Goal: Find specific page/section: Find specific page/section

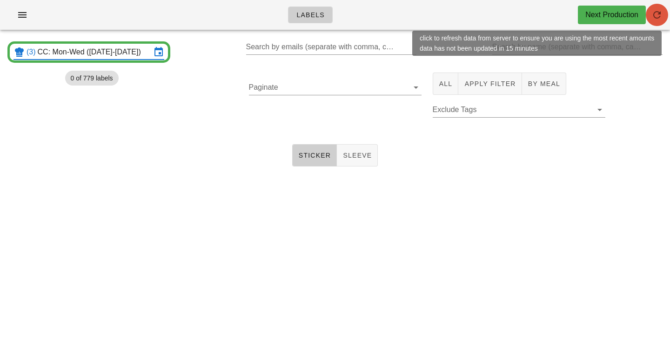
click at [660, 20] on icon "button" at bounding box center [656, 14] width 11 height 11
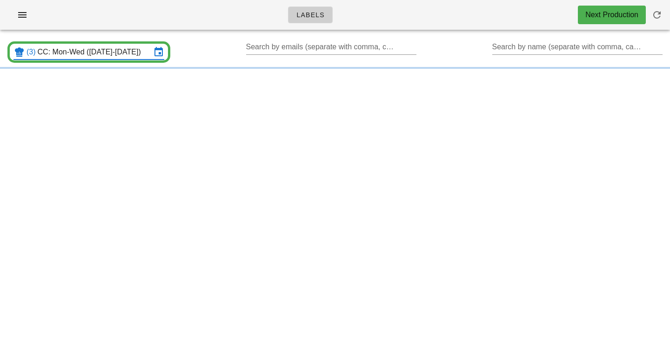
click at [106, 47] on input "CC: Mon-Wed ([DATE]-[DATE])" at bounding box center [95, 52] width 114 height 15
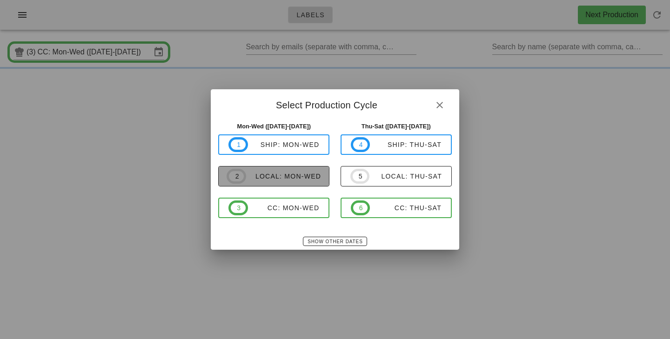
click at [291, 183] on span "2 local: Mon-Wed" at bounding box center [274, 176] width 94 height 15
type input "local: Mon-Wed ([DATE]-[DATE])"
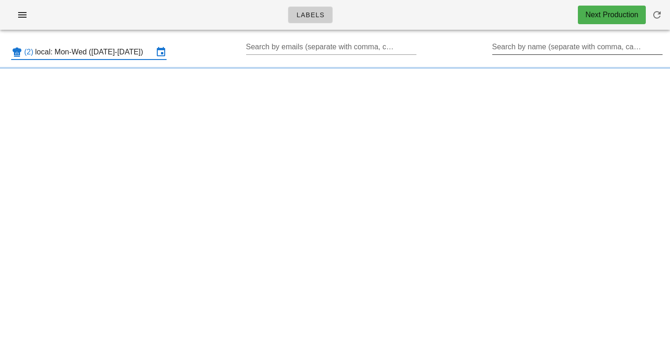
click at [533, 46] on input "Search by name (separate with comma, can be partial)" at bounding box center [576, 47] width 169 height 15
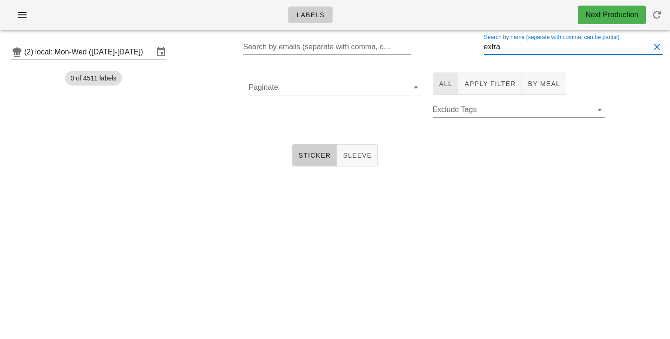
type input "extra"
click at [438, 80] on button "All" at bounding box center [446, 84] width 26 height 22
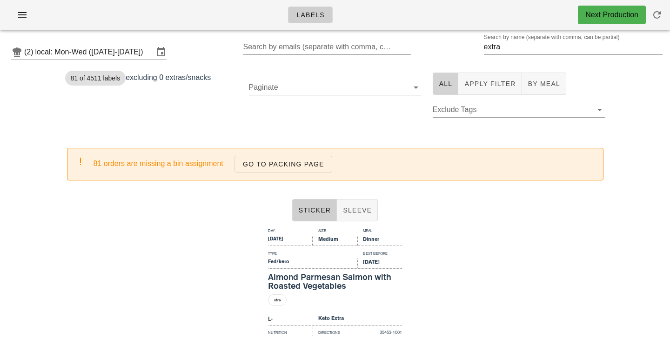
click at [442, 89] on button "All" at bounding box center [446, 84] width 26 height 22
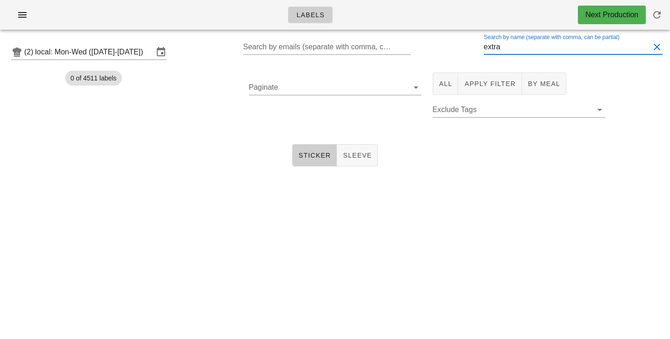
drag, startPoint x: 530, startPoint y: 47, endPoint x: 425, endPoint y: 47, distance: 105.1
click at [484, 47] on input "extra" at bounding box center [567, 47] width 166 height 15
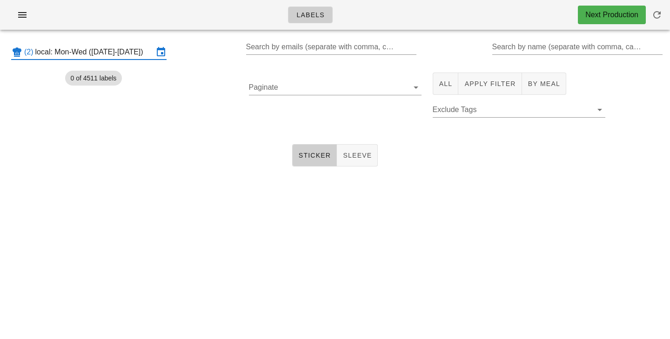
click at [94, 58] on input "local: Mon-Wed (Sep 8-Sep 10)" at bounding box center [94, 52] width 118 height 15
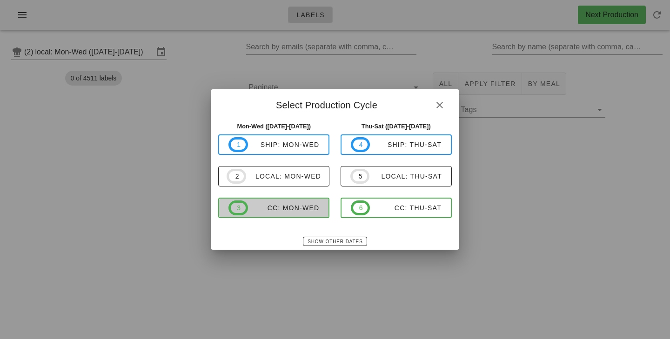
click at [287, 211] on div "CC: Mon-Wed" at bounding box center [284, 207] width 72 height 7
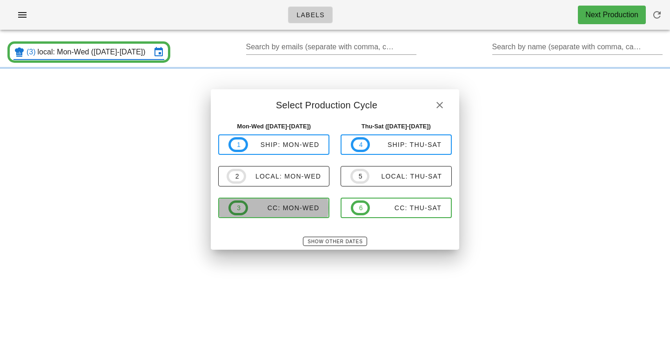
type input "CC: Mon-Wed ([DATE]-[DATE])"
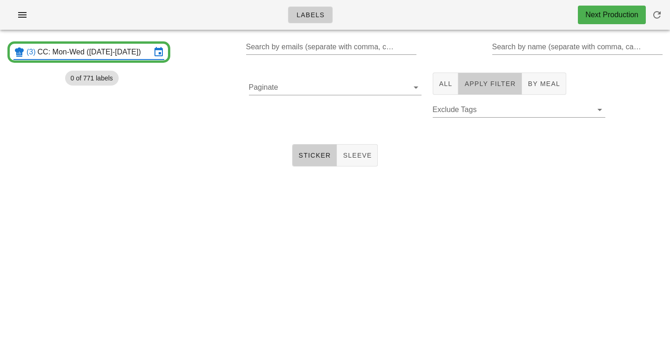
click at [499, 76] on button "Apply Filter" at bounding box center [489, 84] width 63 height 22
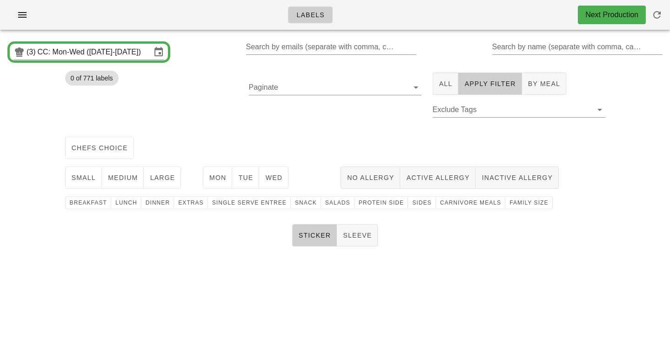
click at [326, 116] on div "Paginate" at bounding box center [335, 100] width 184 height 66
click at [113, 149] on span "chefs choice" at bounding box center [99, 147] width 57 height 7
click at [123, 181] on span "medium" at bounding box center [122, 177] width 31 height 7
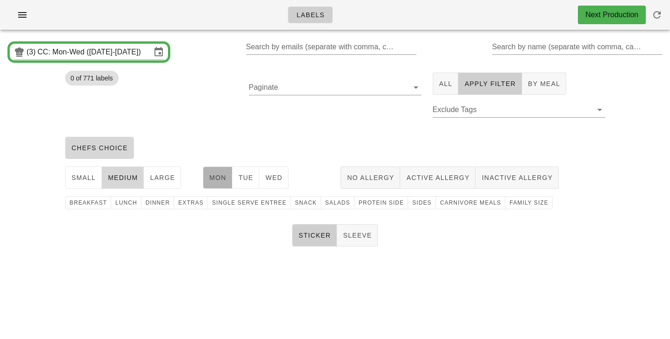
click at [225, 176] on span "Mon" at bounding box center [218, 177] width 18 height 7
click at [260, 178] on button "Wed" at bounding box center [273, 178] width 29 height 22
click at [282, 179] on span "Wed" at bounding box center [274, 177] width 18 height 7
click at [252, 179] on span "Tue" at bounding box center [245, 177] width 15 height 7
click at [285, 176] on button "Wed" at bounding box center [273, 178] width 29 height 22
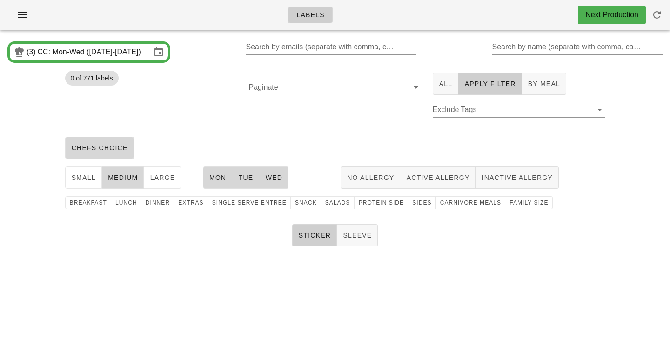
click at [291, 154] on div "chefs choice" at bounding box center [335, 148] width 551 height 30
click at [509, 203] on span "family size" at bounding box center [528, 203] width 39 height 7
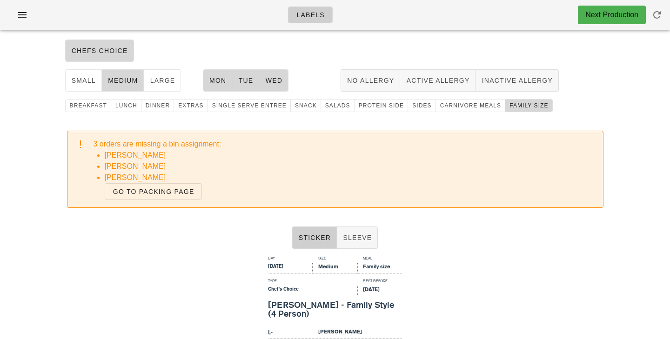
scroll to position [94, 0]
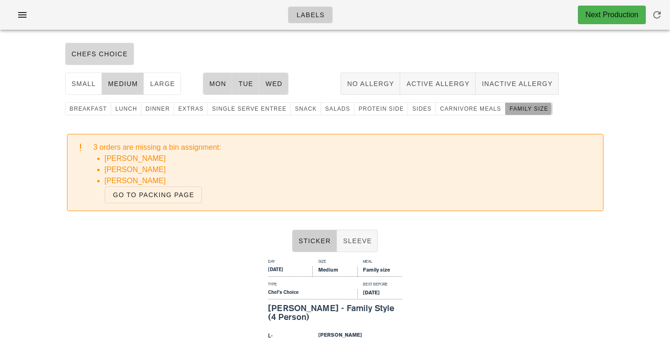
click at [515, 108] on span "family size" at bounding box center [528, 109] width 39 height 7
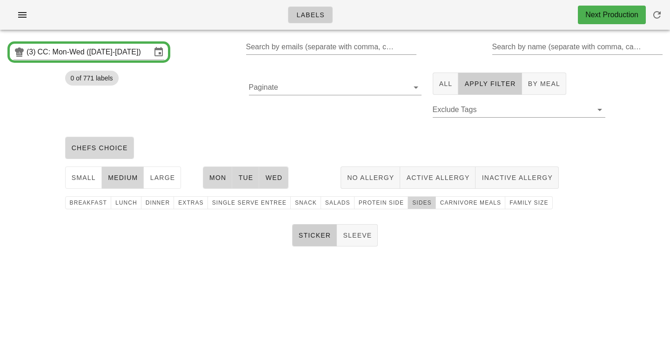
click at [412, 204] on span "Sides" at bounding box center [422, 203] width 20 height 7
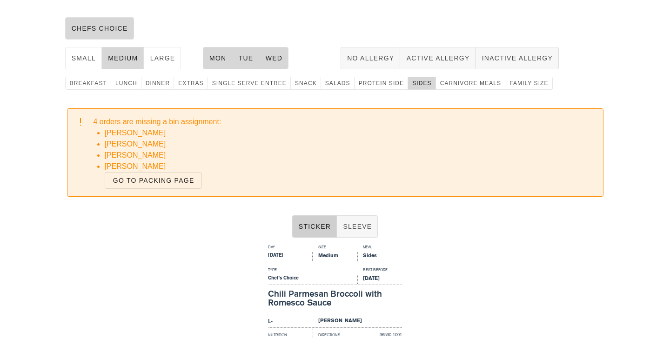
scroll to position [121, 0]
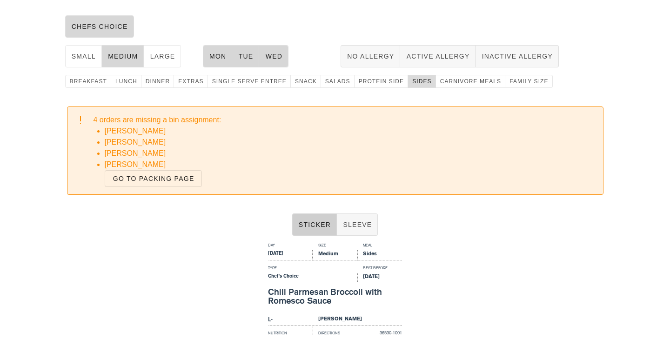
click at [413, 80] on span "Sides" at bounding box center [422, 81] width 20 height 7
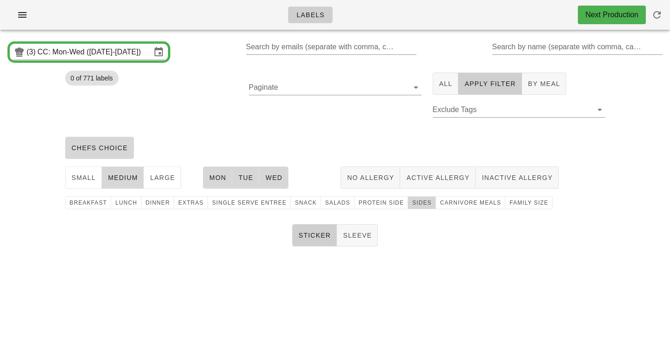
click at [416, 206] on span "Sides" at bounding box center [422, 203] width 20 height 7
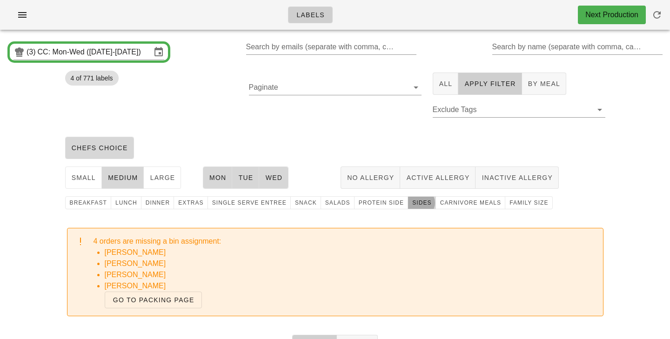
click at [415, 206] on span "Sides" at bounding box center [422, 203] width 20 height 7
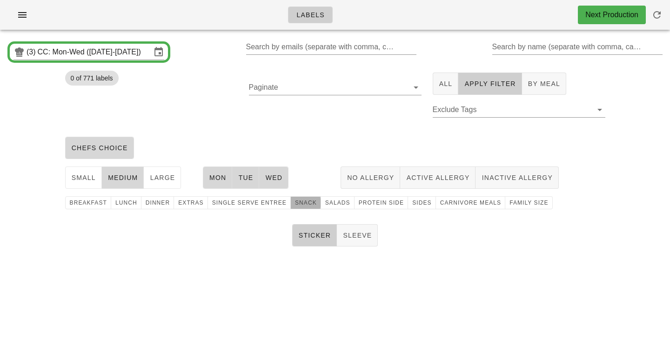
click at [294, 204] on span "snack" at bounding box center [305, 203] width 22 height 7
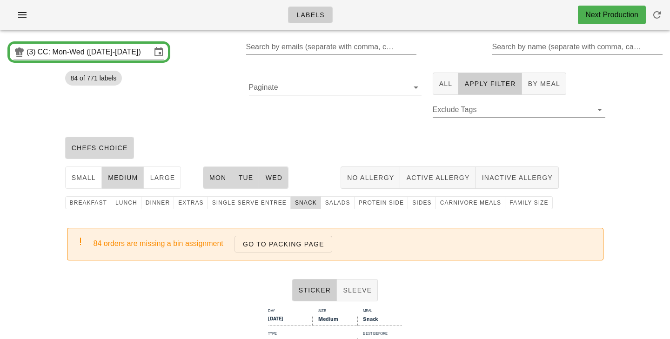
click at [301, 207] on button "snack" at bounding box center [306, 202] width 30 height 13
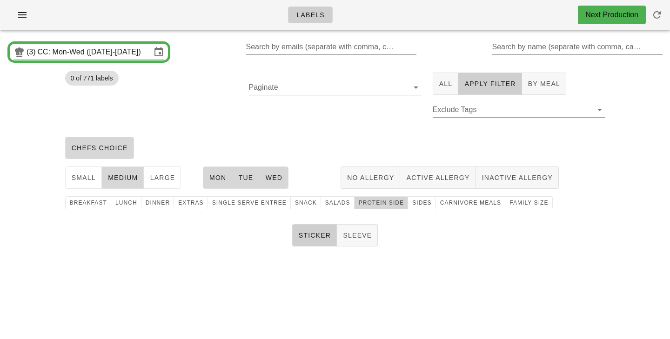
click at [387, 206] on span "protein side" at bounding box center [381, 203] width 46 height 7
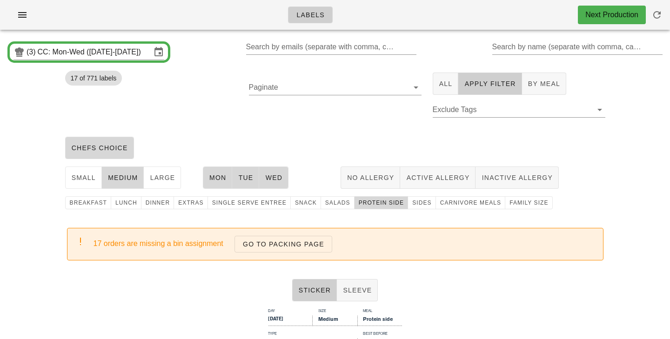
click at [339, 134] on div "chefs choice" at bounding box center [335, 148] width 551 height 30
click at [311, 134] on div "chefs choice" at bounding box center [335, 148] width 551 height 30
click at [305, 125] on div "Paginate" at bounding box center [335, 100] width 184 height 66
